Goal: Task Accomplishment & Management: Use online tool/utility

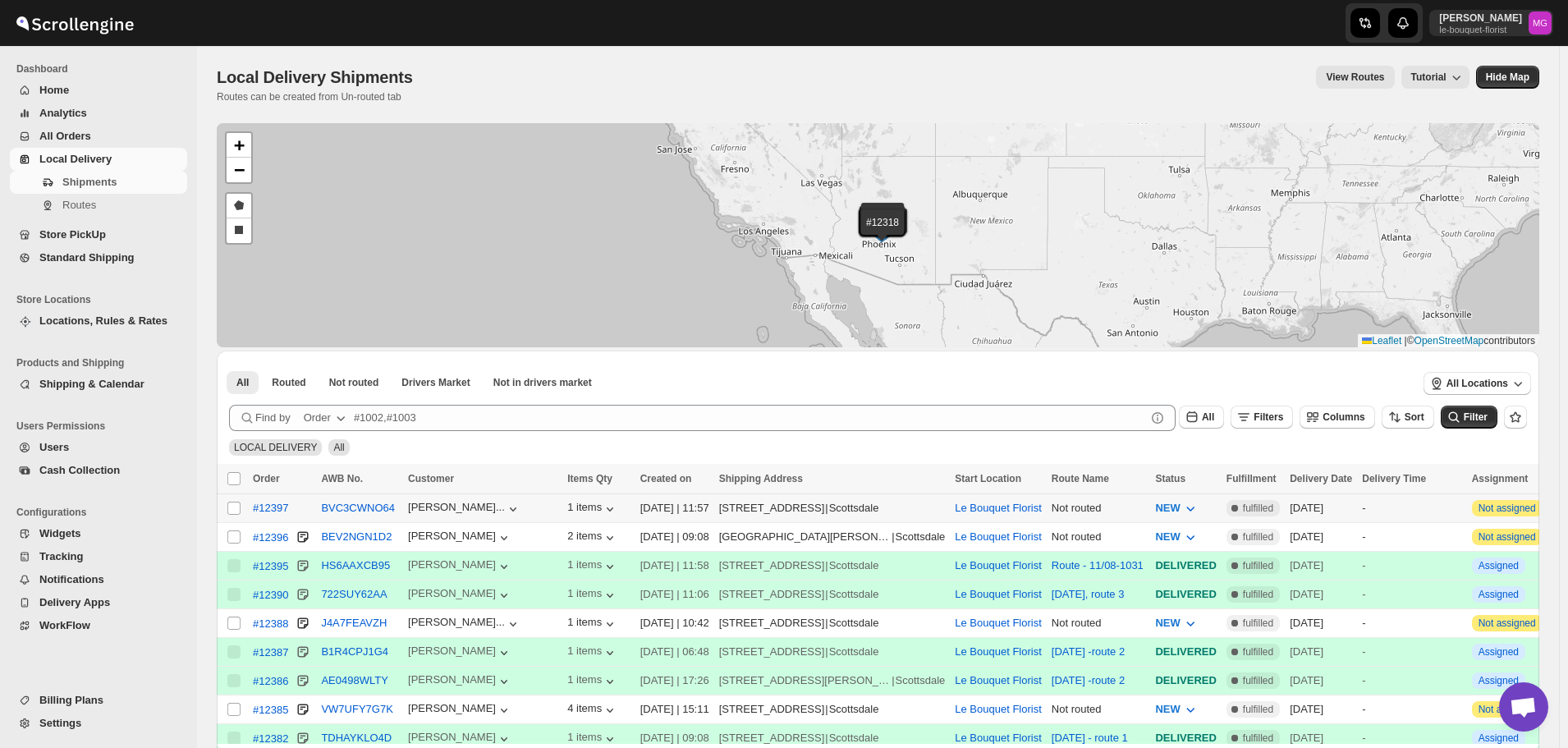
drag, startPoint x: 234, startPoint y: 510, endPoint x: 277, endPoint y: 487, distance: 49.2
click at [235, 509] on input "Select shipment" at bounding box center [233, 508] width 13 height 13
checkbox input "true"
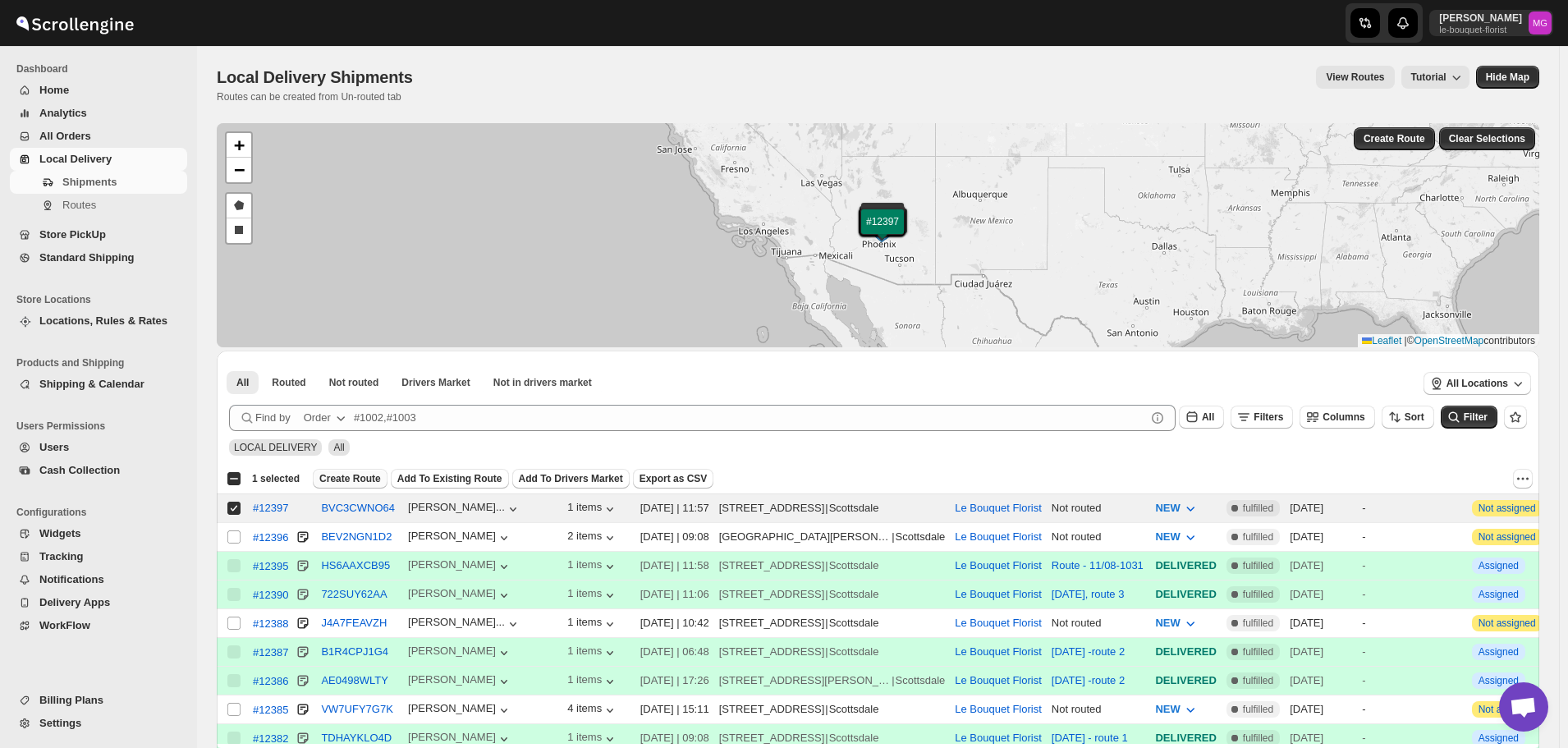
click at [360, 473] on span "Create Route" at bounding box center [350, 478] width 62 height 13
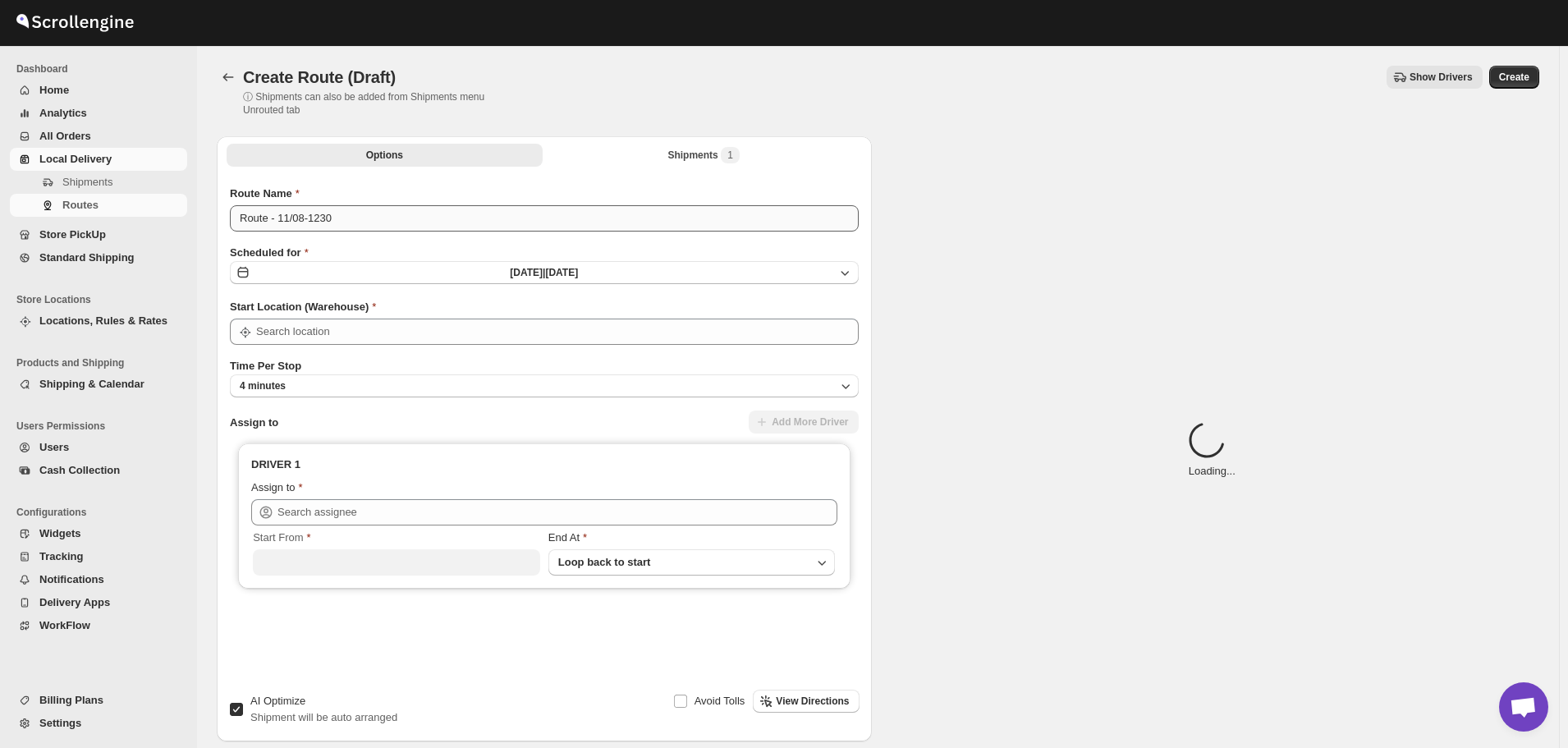
type input "Le Bouquet Florist"
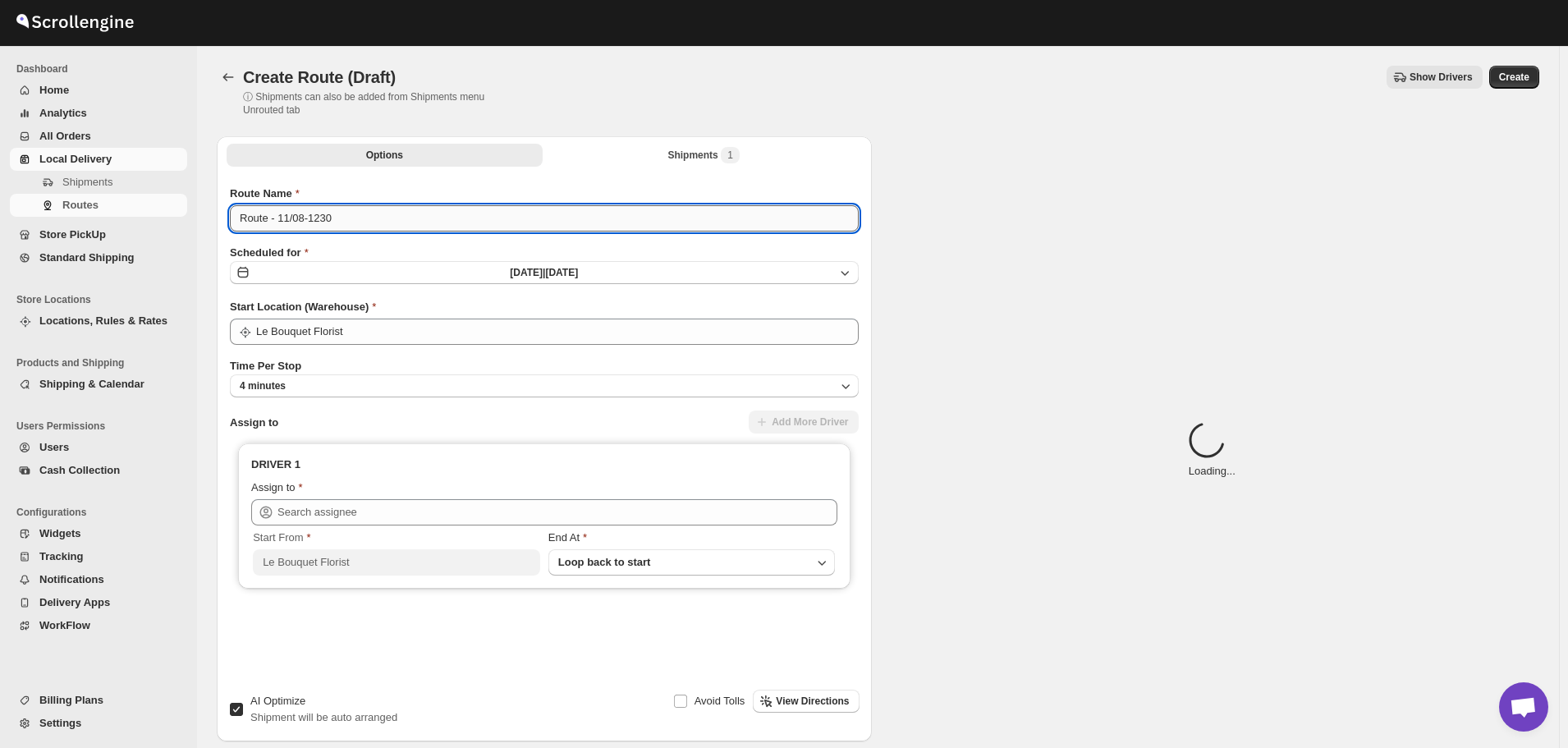
click at [326, 215] on input "Route - 11/08-1230" at bounding box center [544, 218] width 629 height 26
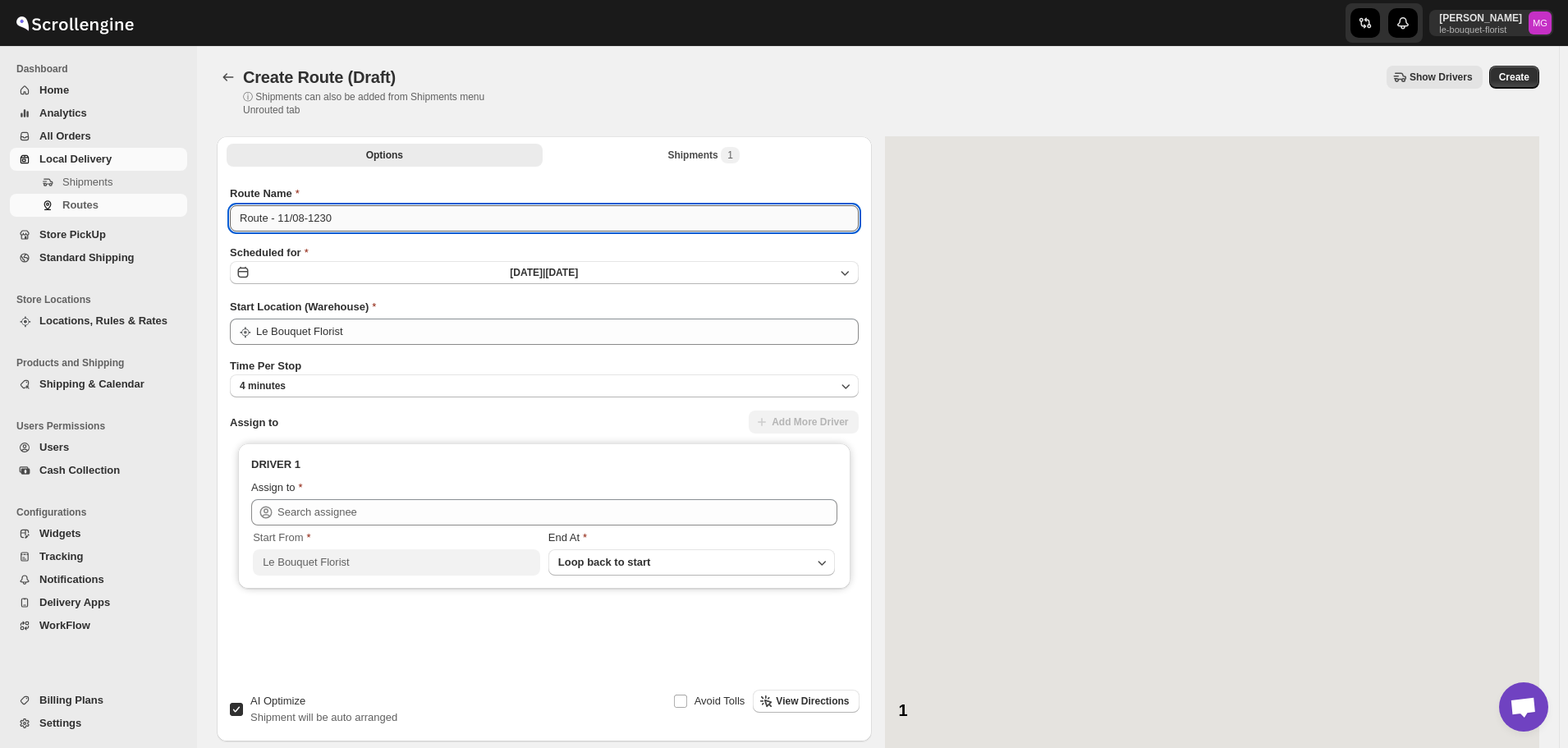
click at [326, 215] on input "Route - 11/08-1230" at bounding box center [544, 218] width 629 height 26
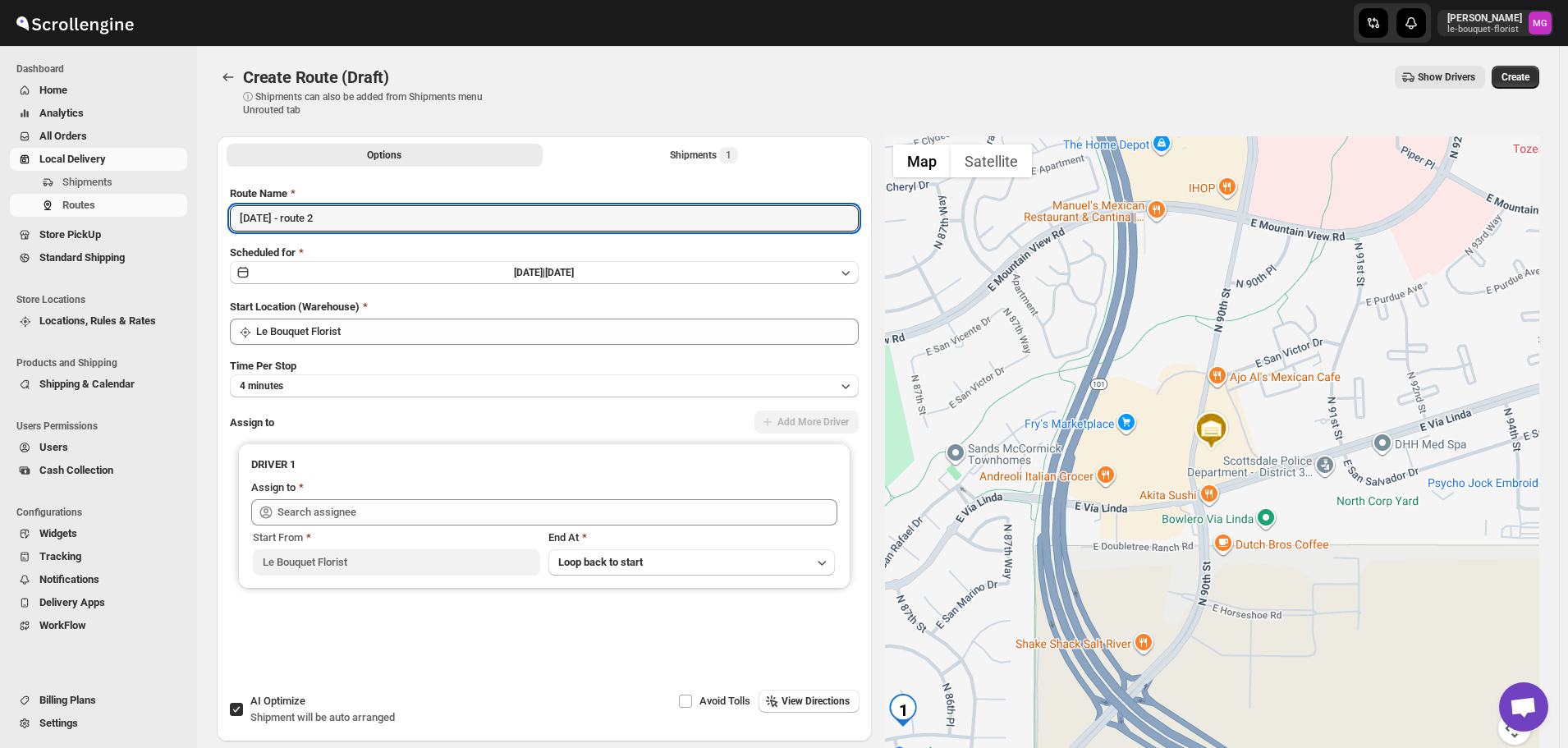
type input "August 11 - route 2"
click at [302, 704] on span "AI Optimize" at bounding box center [277, 700] width 55 height 12
click at [243, 704] on input "AI Optimize Shipment will be auto arranged" at bounding box center [236, 709] width 13 height 13
checkbox input "false"
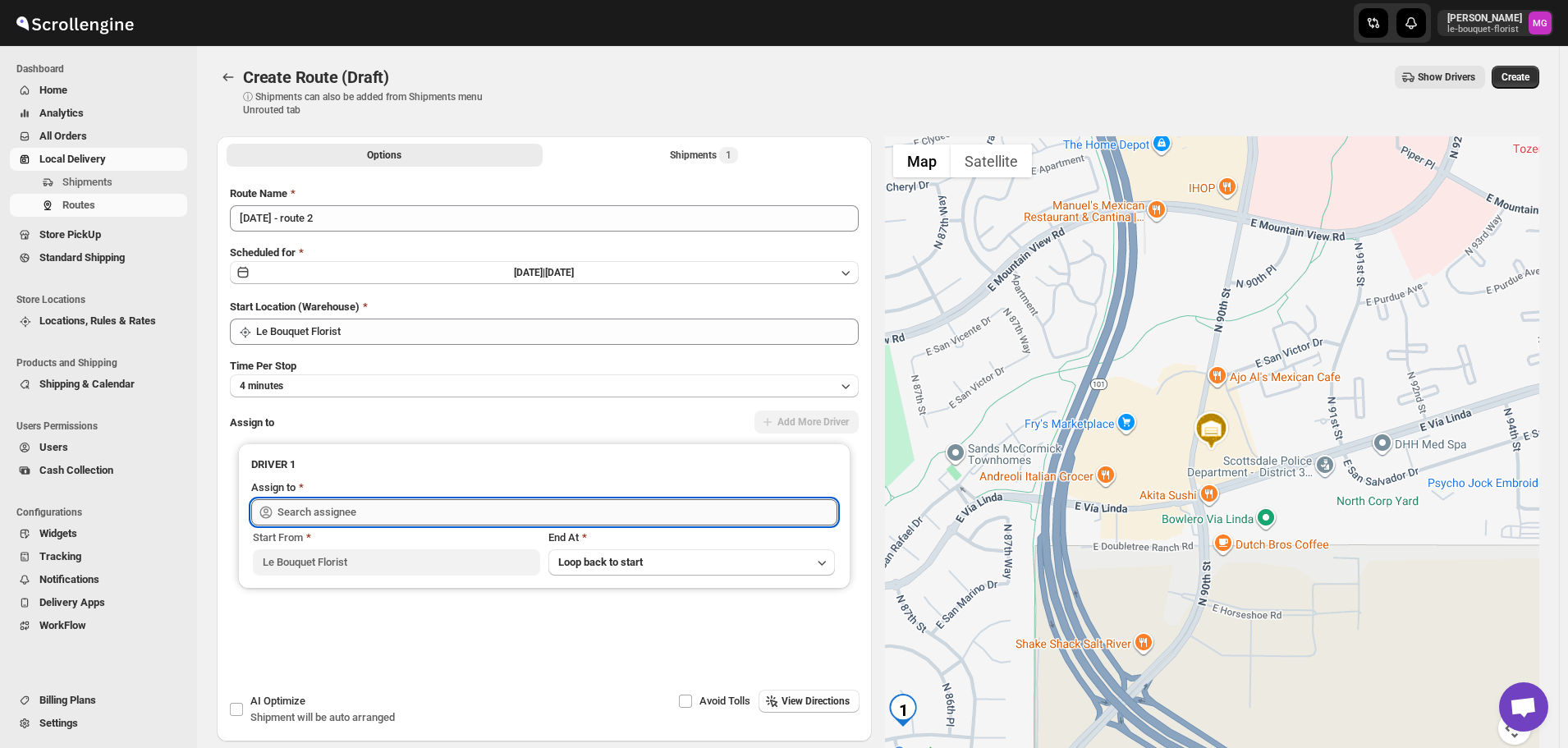
click at [345, 503] on input "text" at bounding box center [557, 512] width 560 height 26
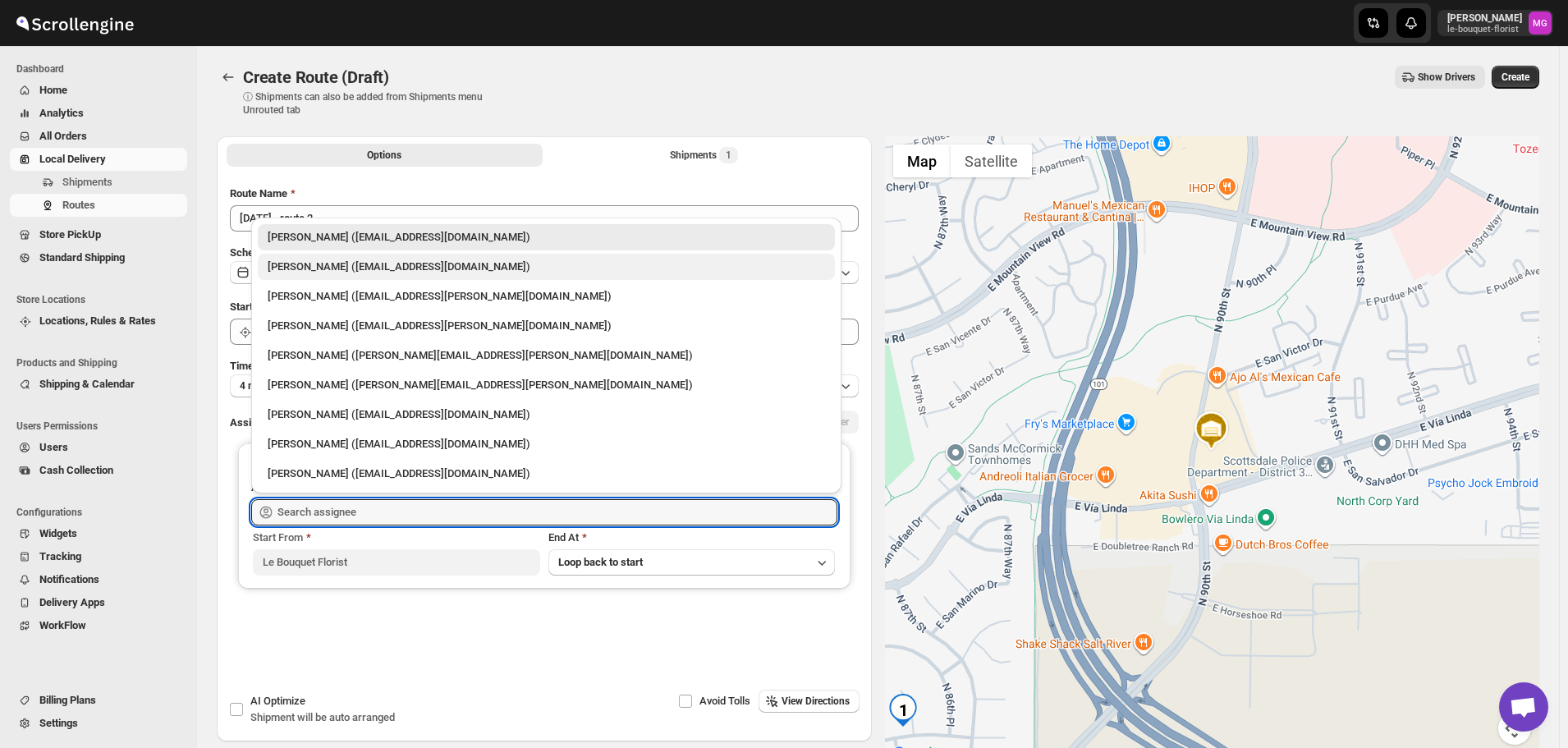
click at [373, 272] on div "Olivia Trott (oetrott@gmail.com)" at bounding box center [546, 267] width 557 height 16
type input "Olivia Trott (oetrott@gmail.com)"
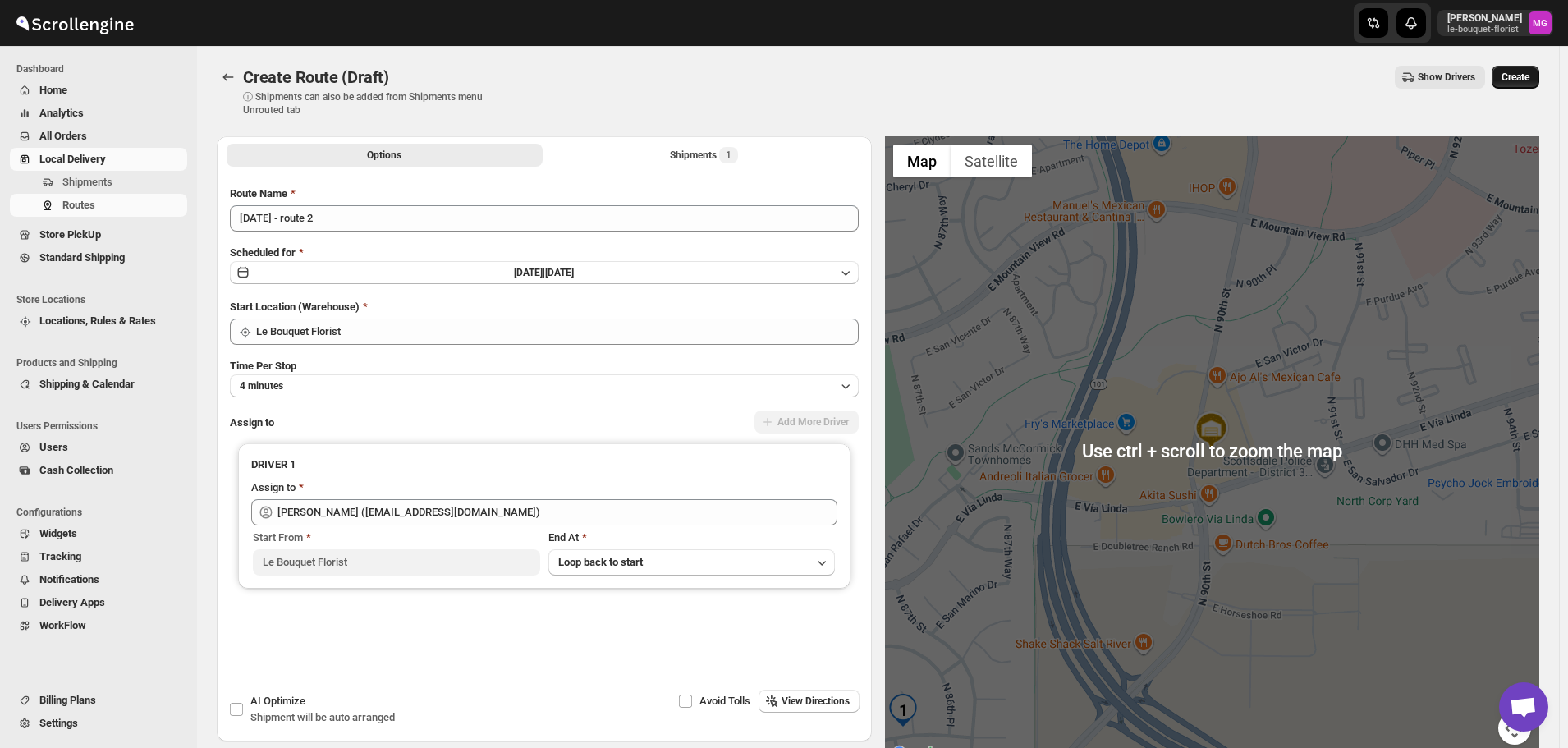
click at [1529, 82] on span "Create" at bounding box center [1515, 77] width 28 height 13
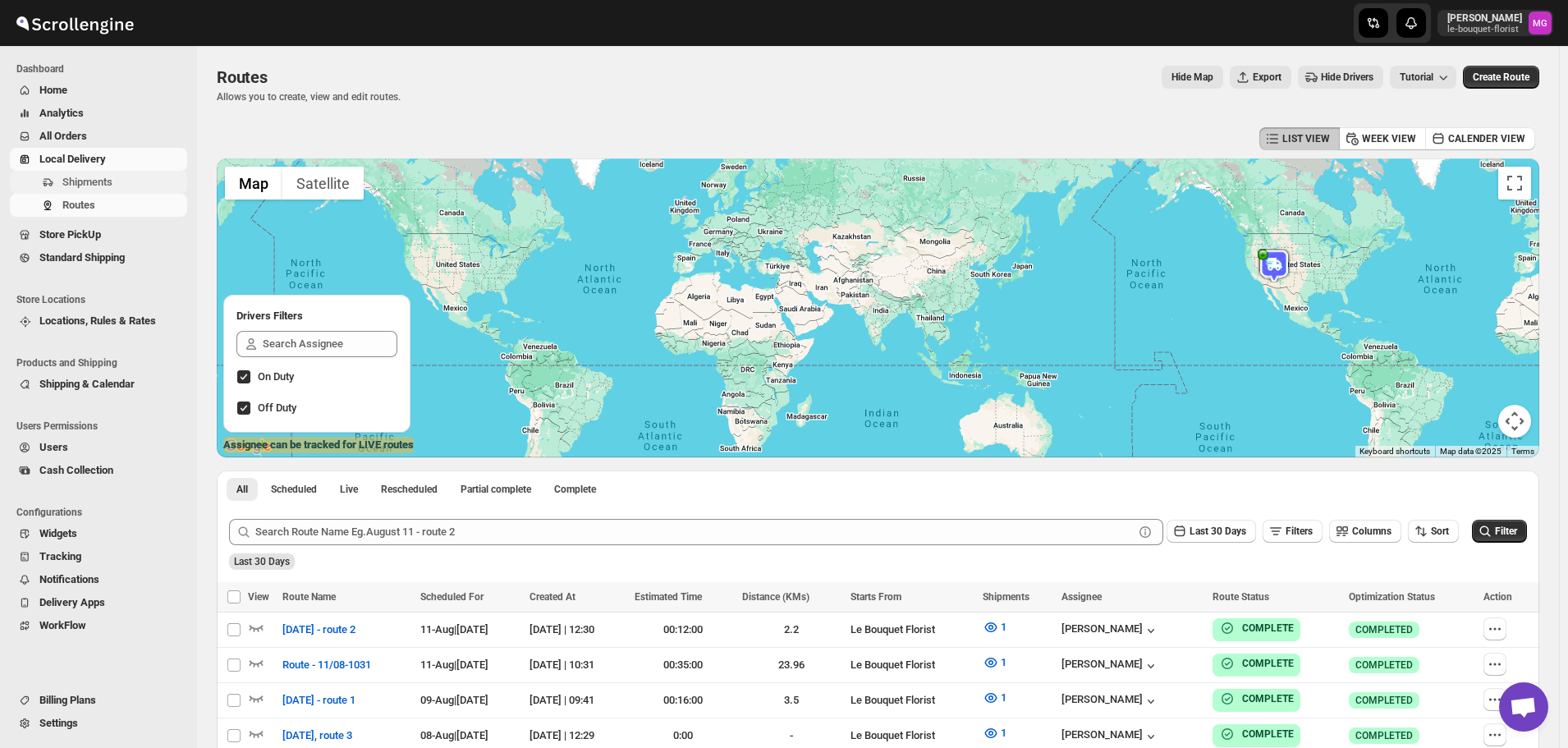
click at [80, 183] on span "Shipments" at bounding box center [87, 182] width 50 height 12
